Goal: Task Accomplishment & Management: Use online tool/utility

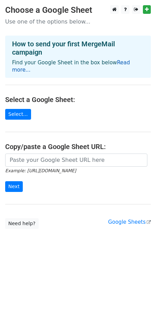
click at [113, 61] on link "Read more..." at bounding box center [71, 65] width 118 height 13
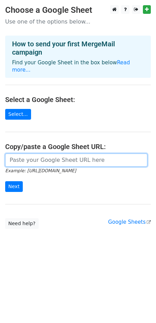
click at [52, 155] on input "url" at bounding box center [76, 160] width 143 height 13
paste input "https://docs.google.com/spreadsheets/d/1F4VyusP5h1ZOIzpMCfJuvD9Voss-jXVxfddBj9t…"
type input "https://docs.google.com/spreadsheets/d/1F4VyusP5h1ZOIzpMCfJuvD9Voss-jXVxfddBj9t…"
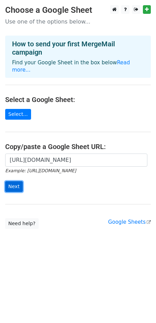
scroll to position [0, 0]
click at [10, 184] on input "Next" at bounding box center [14, 186] width 18 height 11
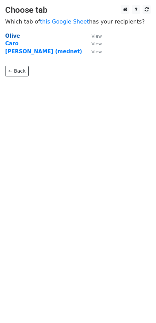
click at [14, 35] on strong "Olive" at bounding box center [12, 36] width 15 height 6
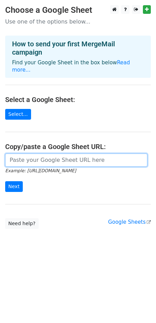
click at [29, 154] on input "url" at bounding box center [76, 160] width 143 height 13
paste input "https://docs.google.com/spreadsheets/d/1cdcVJVY-c4GVQ7huXli2ROdTz0hUOKGl_adrp08…"
type input "https://docs.google.com/spreadsheets/d/1cdcVJVY-c4GVQ7huXli2ROdTz0hUOKGl_adrp08…"
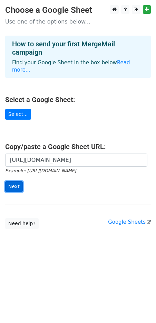
scroll to position [0, 0]
click at [18, 181] on input "Next" at bounding box center [14, 186] width 18 height 11
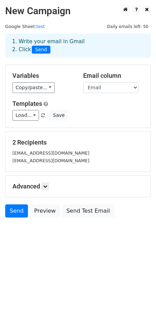
click at [42, 269] on html "New Campaign Daily emails left: 50 Google Sheet: test 1. Write your email in Gm…" at bounding box center [78, 161] width 156 height 323
click at [87, 93] on select "FirstName LastName Email" at bounding box center [110, 87] width 55 height 11
click at [93, 87] on select "FirstName LastName Email" at bounding box center [110, 87] width 55 height 11
click at [35, 86] on link "Copy/paste..." at bounding box center [33, 87] width 42 height 11
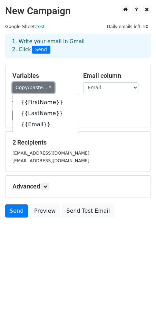
click at [37, 86] on link "Copy/paste..." at bounding box center [33, 87] width 42 height 11
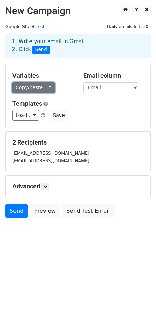
click at [34, 87] on link "Copy/paste..." at bounding box center [33, 87] width 42 height 11
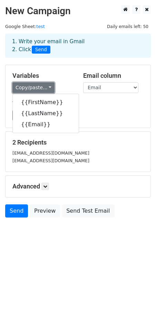
click at [34, 87] on link "Copy/paste..." at bounding box center [33, 87] width 42 height 11
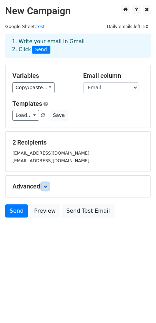
click at [45, 189] on link at bounding box center [46, 187] width 8 height 8
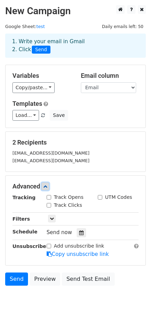
click at [47, 186] on icon at bounding box center [45, 186] width 4 height 4
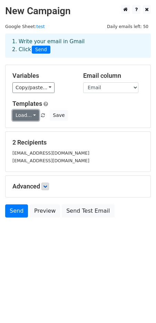
click at [24, 114] on link "Load..." at bounding box center [25, 115] width 27 height 11
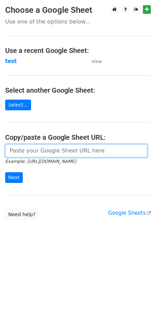
click at [38, 156] on input "url" at bounding box center [76, 150] width 143 height 13
paste input "[URL][DOMAIN_NAME]"
type input "[URL][DOMAIN_NAME]"
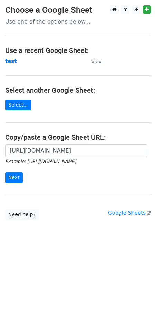
scroll to position [0, 0]
click at [44, 103] on main "Choose a Google Sheet Use one of the options below... Use a recent Google Sheet…" at bounding box center [78, 112] width 156 height 215
click at [39, 169] on form "https://docs.google.com/spreadsheets/d/1cdcVJVY-c4GVQ7huXli2ROdTz0hUOKGl_adrp08…" at bounding box center [78, 163] width 146 height 39
click at [13, 181] on input "Next" at bounding box center [14, 177] width 18 height 11
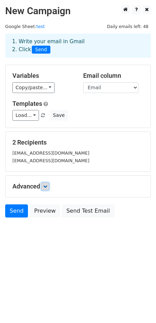
click at [47, 186] on icon at bounding box center [45, 186] width 4 height 4
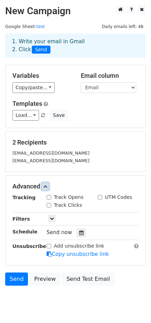
click at [47, 186] on icon at bounding box center [45, 186] width 4 height 4
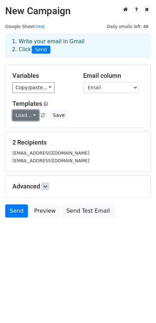
click at [22, 116] on link "Load..." at bounding box center [25, 115] width 27 height 11
click at [23, 116] on link "Load..." at bounding box center [25, 115] width 27 height 11
click at [98, 106] on h5 "Templates" at bounding box center [77, 104] width 131 height 8
click at [40, 191] on div "Advanced Tracking Track Opens UTM Codes Track Clicks Filters Only include sprea…" at bounding box center [78, 186] width 145 height 21
click at [46, 184] on icon at bounding box center [45, 186] width 4 height 4
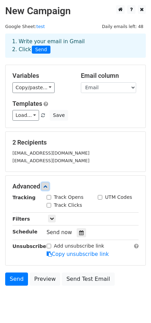
click at [47, 185] on icon at bounding box center [45, 186] width 4 height 4
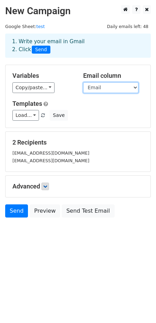
click at [92, 89] on select "FirstName LastName Email" at bounding box center [110, 87] width 55 height 11
click at [91, 88] on select "FirstName LastName Email" at bounding box center [110, 87] width 55 height 11
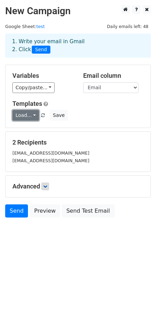
click at [28, 114] on link "Load..." at bounding box center [25, 115] width 27 height 11
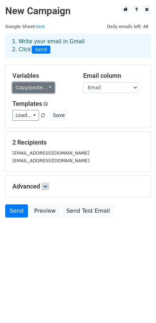
click at [36, 85] on link "Copy/paste..." at bounding box center [33, 87] width 42 height 11
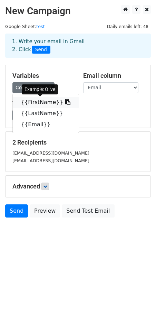
click at [65, 103] on icon at bounding box center [68, 102] width 6 height 6
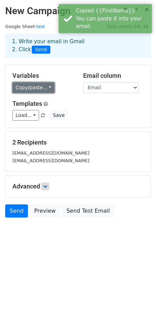
click at [38, 88] on link "Copy/paste..." at bounding box center [33, 87] width 42 height 11
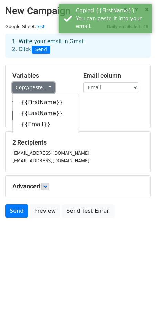
click at [38, 88] on link "Copy/paste..." at bounding box center [33, 87] width 42 height 11
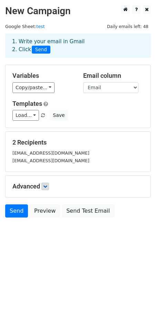
click at [92, 100] on h5 "Templates" at bounding box center [77, 104] width 131 height 8
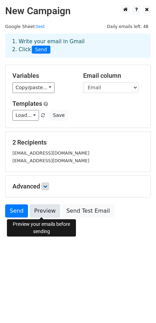
click at [46, 210] on link "Preview" at bounding box center [45, 210] width 30 height 13
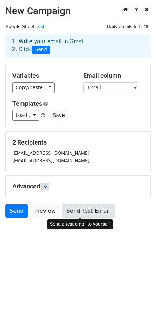
click at [74, 209] on link "Send Test Email" at bounding box center [88, 210] width 53 height 13
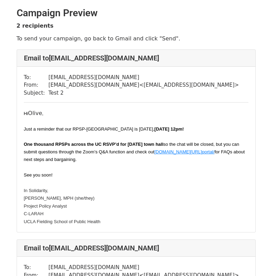
click at [37, 113] on p "Hi Olive ," at bounding box center [136, 114] width 224 height 8
click at [36, 115] on p "Hi Olive ," at bounding box center [136, 114] width 224 height 8
click at [113, 120] on div "Hi Olive , Just a reminder that our RPSP-UAW Town Hall is today, Thursday Sep 2…" at bounding box center [136, 148] width 224 height 77
click at [38, 113] on p "Hi Olive ," at bounding box center [136, 114] width 224 height 8
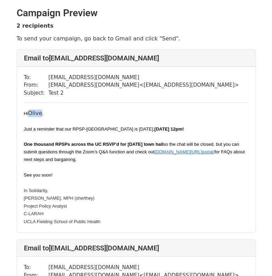
click at [38, 113] on p "Hi Olive ," at bounding box center [136, 114] width 224 height 8
click at [122, 119] on div "Hi Olive , Just a reminder that our RPSP-UAW Town Hall is today, Thursday Sep 2…" at bounding box center [136, 148] width 224 height 77
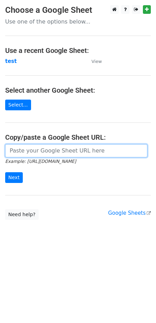
click at [46, 151] on input "url" at bounding box center [76, 150] width 143 height 13
paste input "[URL][DOMAIN_NAME]"
type input "[URL][DOMAIN_NAME]"
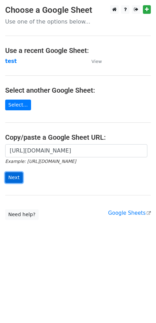
scroll to position [0, 0]
click at [10, 179] on input "Next" at bounding box center [14, 177] width 18 height 11
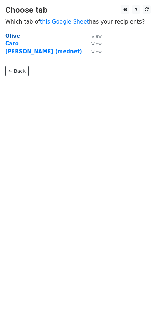
click at [8, 35] on strong "Olive" at bounding box center [12, 36] width 15 height 6
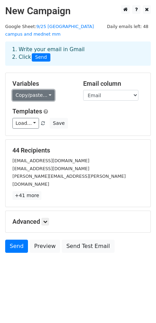
click at [37, 90] on link "Copy/paste..." at bounding box center [33, 95] width 42 height 11
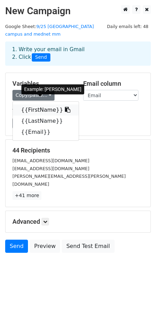
click at [37, 104] on link "{{FirstName}}" at bounding box center [46, 109] width 66 height 11
